Goal: Information Seeking & Learning: Learn about a topic

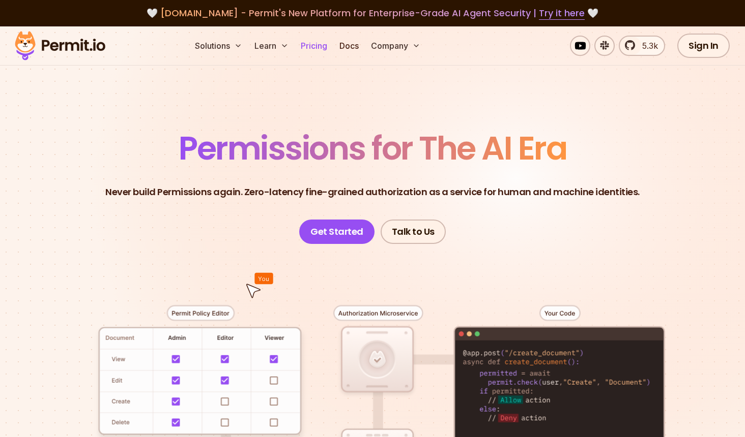
click at [324, 46] on link "Pricing" at bounding box center [314, 46] width 35 height 20
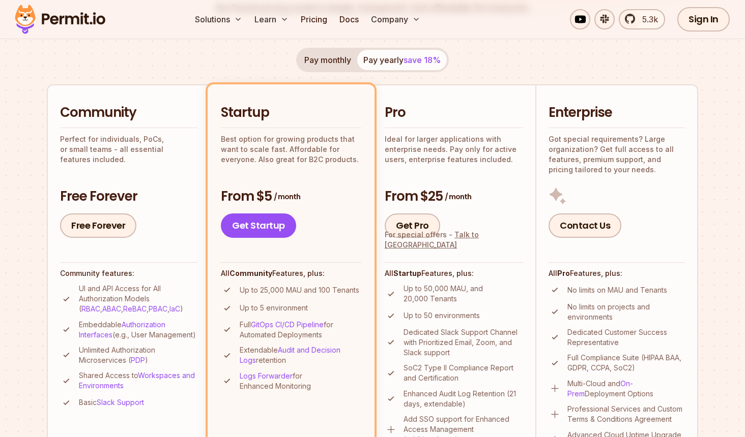
scroll to position [189, 0]
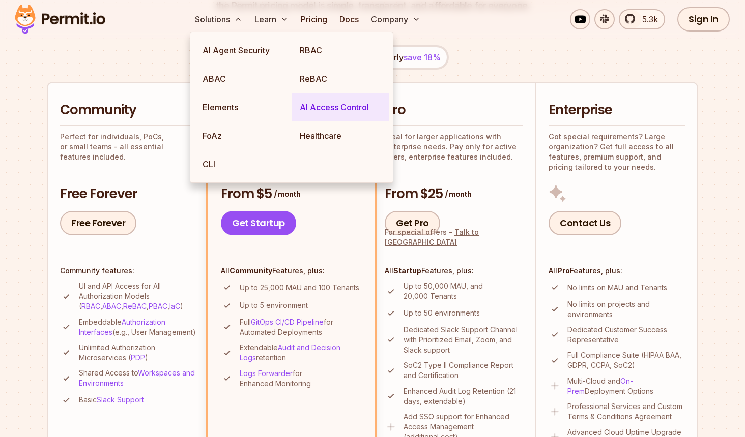
click at [299, 100] on link "AI Access Control" at bounding box center [339, 107] width 97 height 28
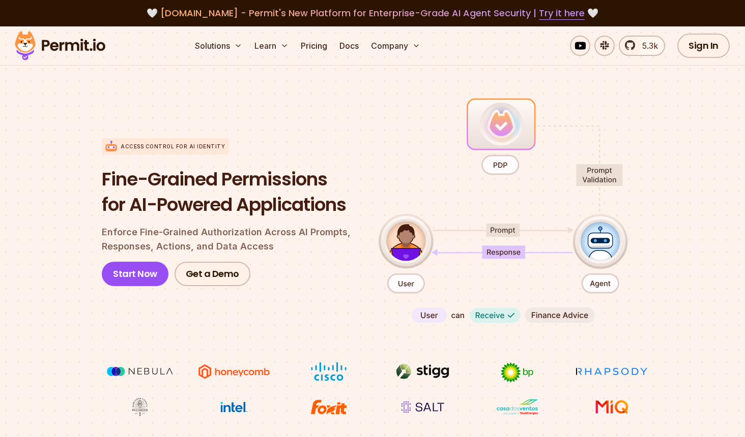
click at [52, 272] on section "Access control for AI Identity Fine-Grained Permissions for AI-Powered Applicat…" at bounding box center [372, 256] width 745 height 403
click at [305, 48] on link "Pricing" at bounding box center [314, 46] width 35 height 20
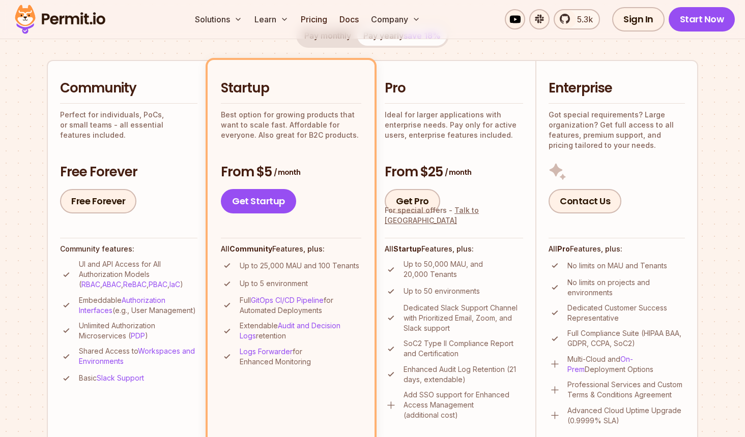
scroll to position [212, 0]
click at [28, 224] on section "Permit Pricing From Free to Predictable Scaling From a startup with 100 users t…" at bounding box center [372, 365] width 745 height 1101
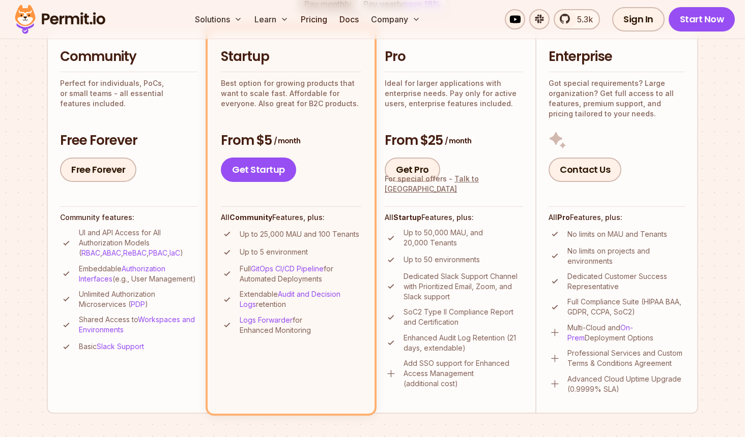
scroll to position [243, 0]
click at [469, 234] on p "Up to 50,000 MAU, and 20,000 Tenants" at bounding box center [463, 237] width 120 height 20
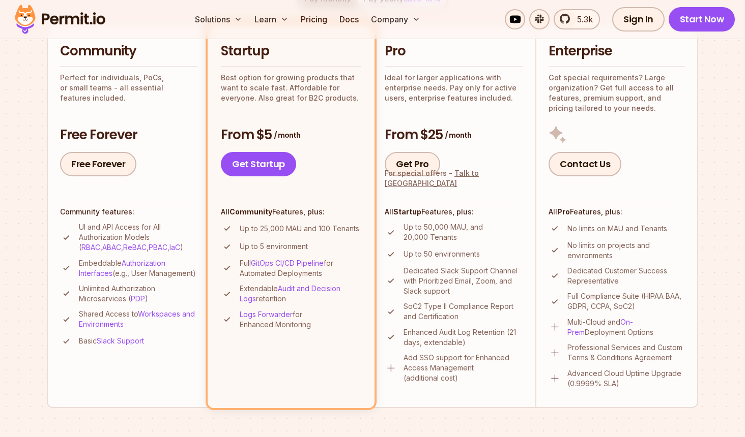
scroll to position [253, 0]
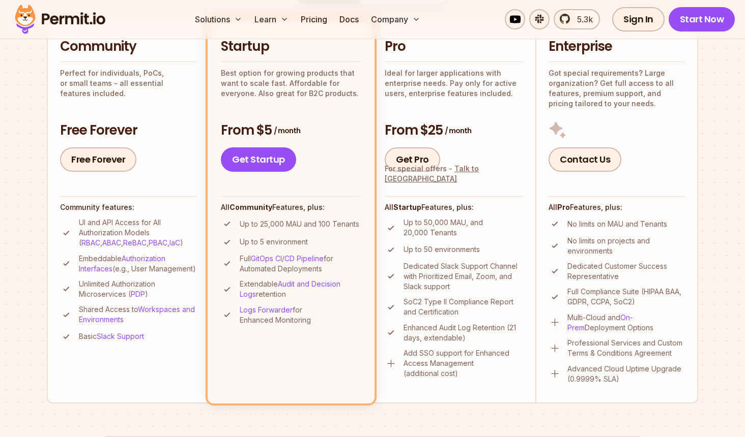
click at [391, 366] on img at bounding box center [391, 364] width 13 height 13
click at [391, 365] on img at bounding box center [391, 364] width 13 height 13
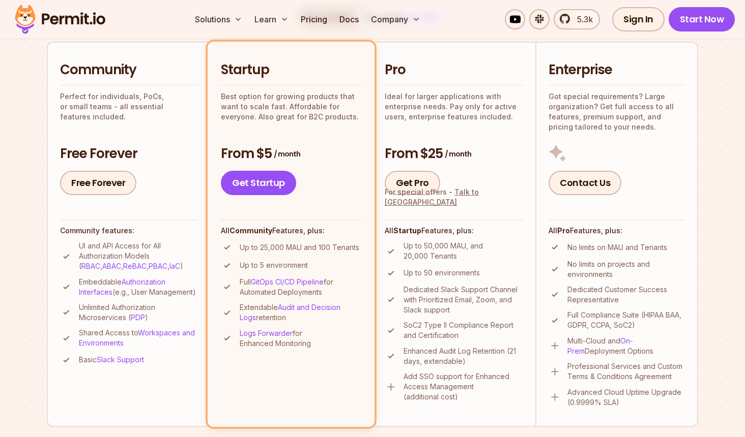
scroll to position [230, 0]
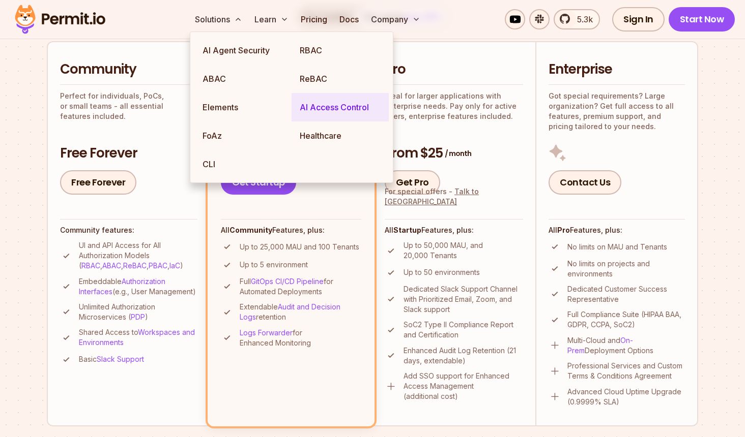
click at [325, 105] on link "AI Access Control" at bounding box center [339, 107] width 97 height 28
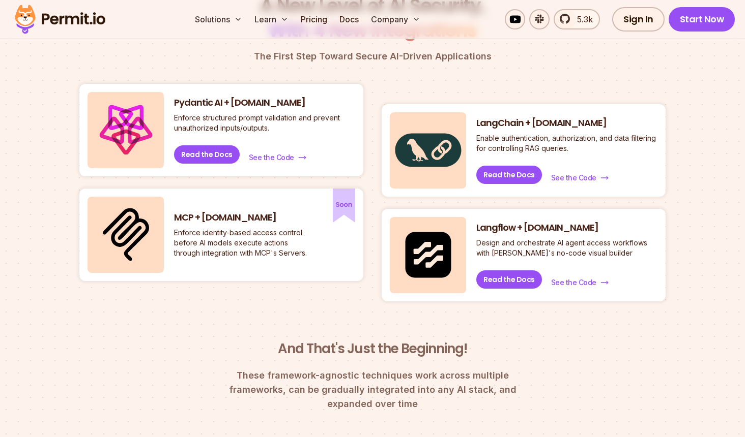
scroll to position [357, 0]
